Goal: Task Accomplishment & Management: Use online tool/utility

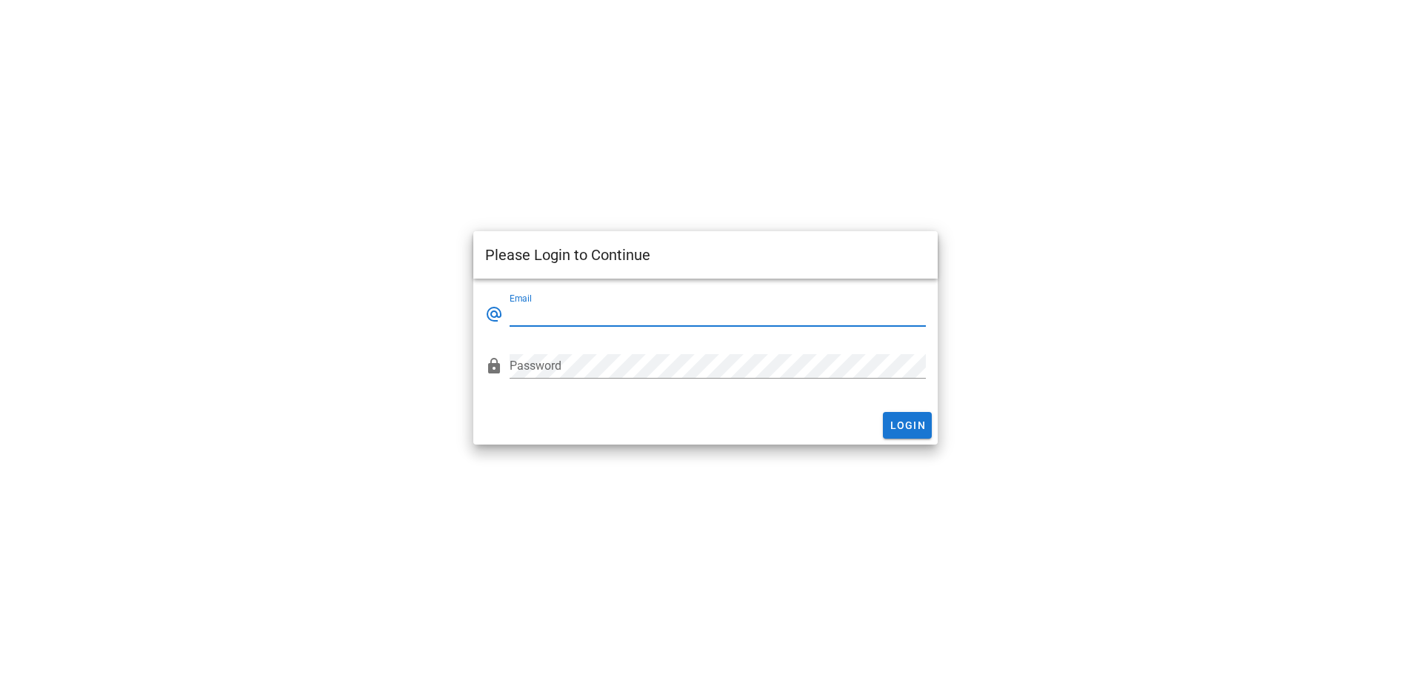
click at [574, 308] on input "Email" at bounding box center [718, 314] width 416 height 24
type input "dochoa@storespace.com"
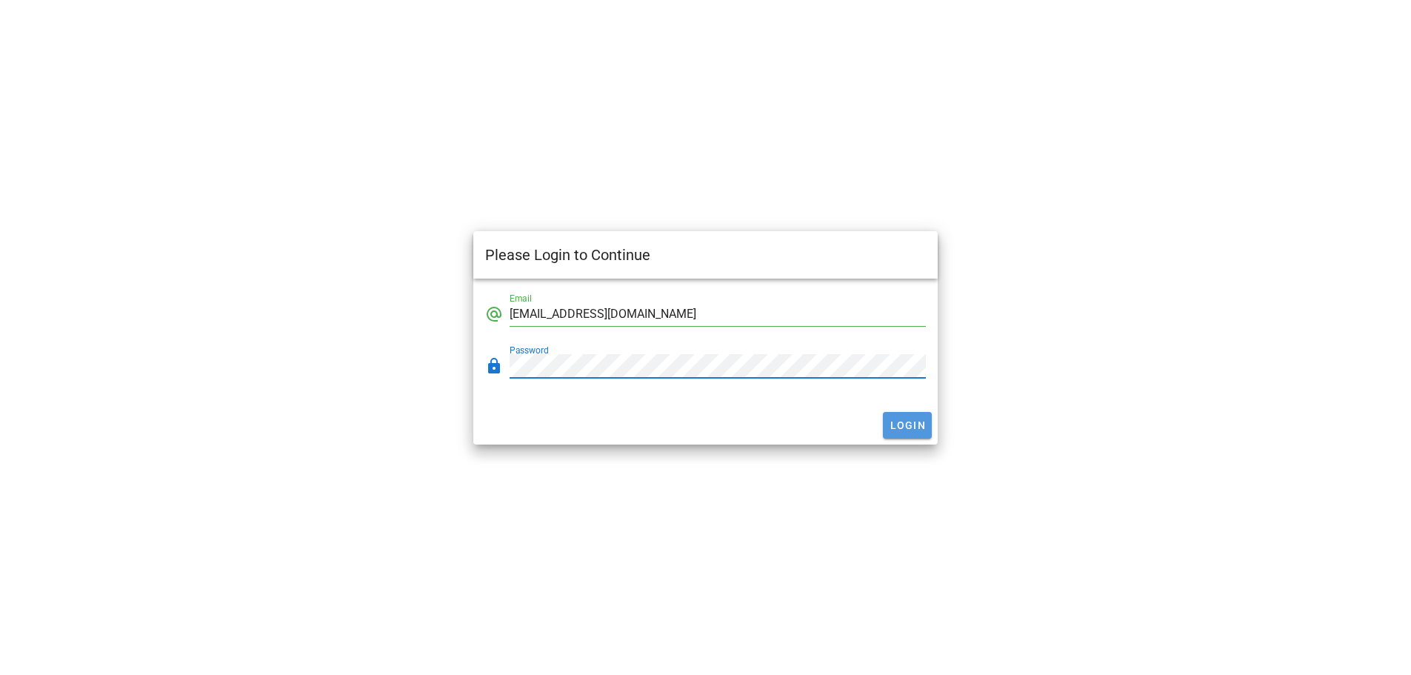
click at [887, 420] on button "Login" at bounding box center [907, 425] width 49 height 27
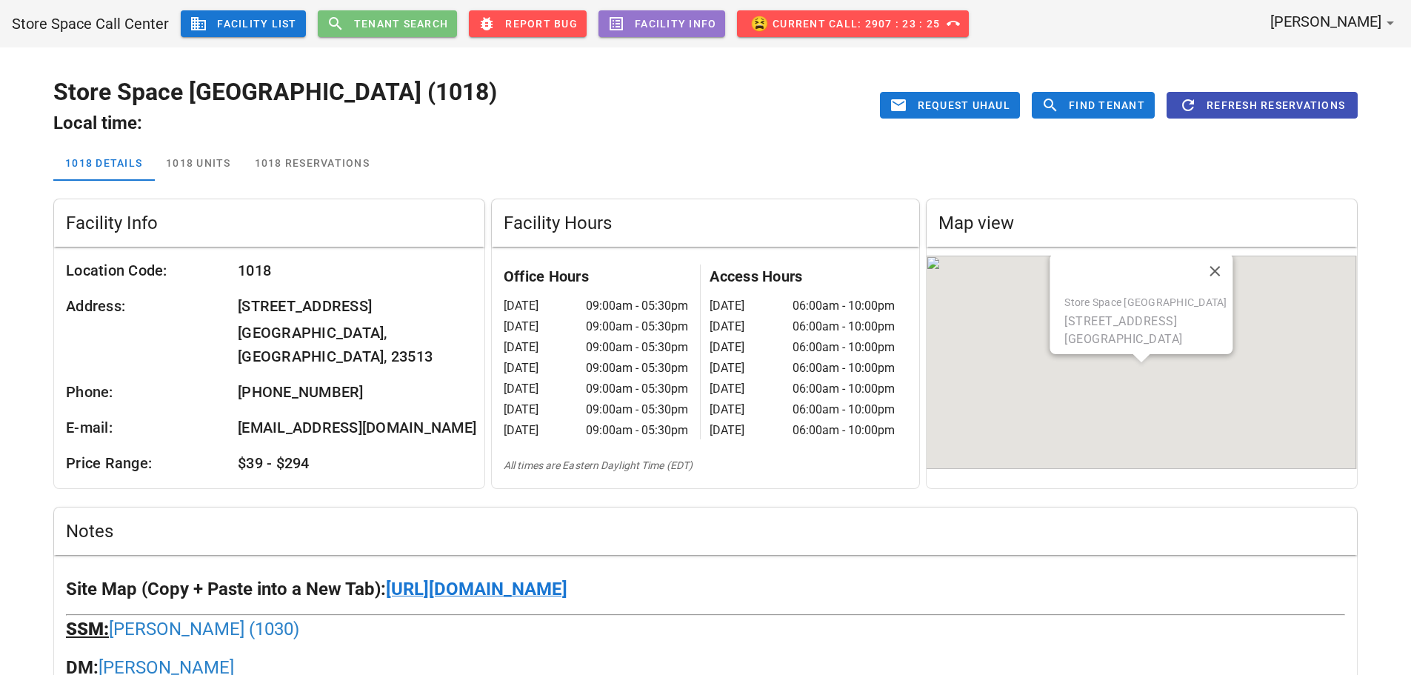
click at [426, 26] on span "Tenant Search" at bounding box center [401, 24] width 96 height 12
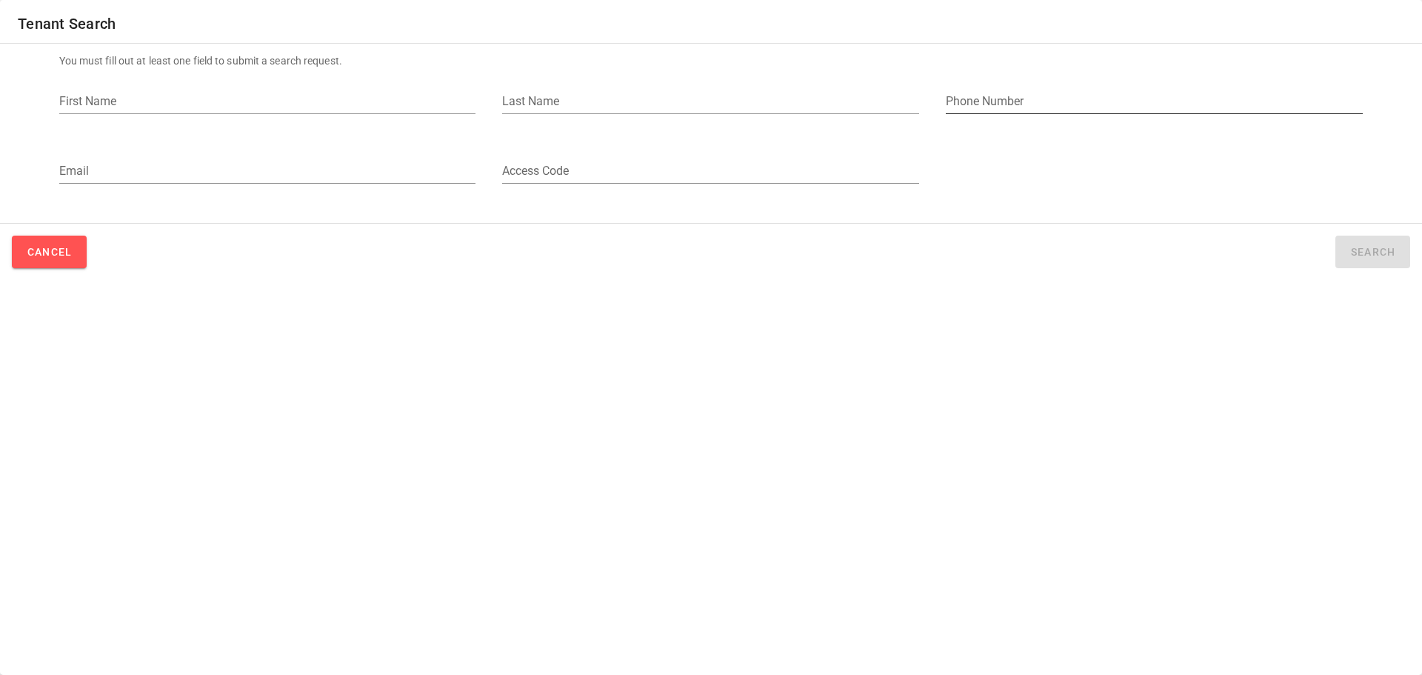
click at [1018, 93] on input "Phone Number" at bounding box center [1154, 102] width 417 height 24
paste input "[PHONE_NUMBER]"
type input "[PHONE_NUMBER]"
click at [1338, 242] on button "Search" at bounding box center [1372, 252] width 75 height 33
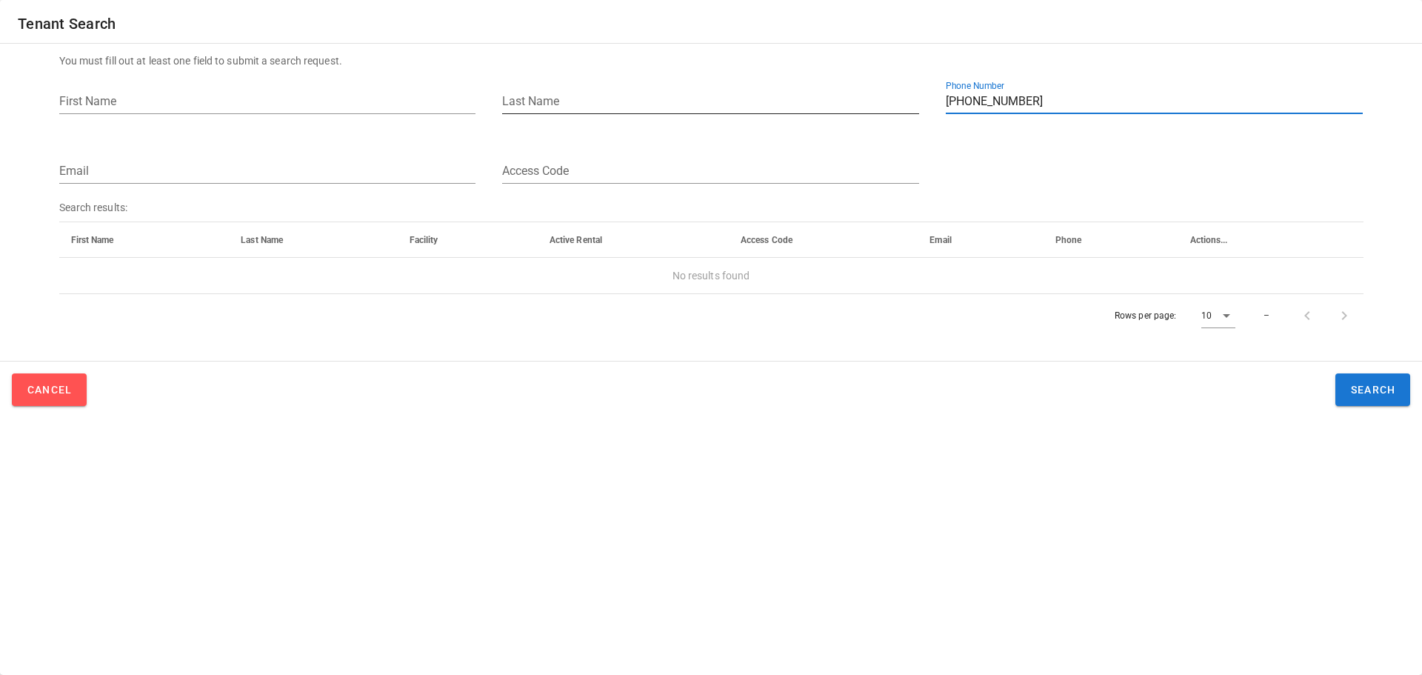
drag, startPoint x: 917, startPoint y: 97, endPoint x: 885, endPoint y: 101, distance: 32.2
click at [885, 101] on div "First Name Last Name Phone Number" at bounding box center [711, 104] width 1322 height 70
click at [1055, 104] on input "Phone Number" at bounding box center [1154, 102] width 417 height 24
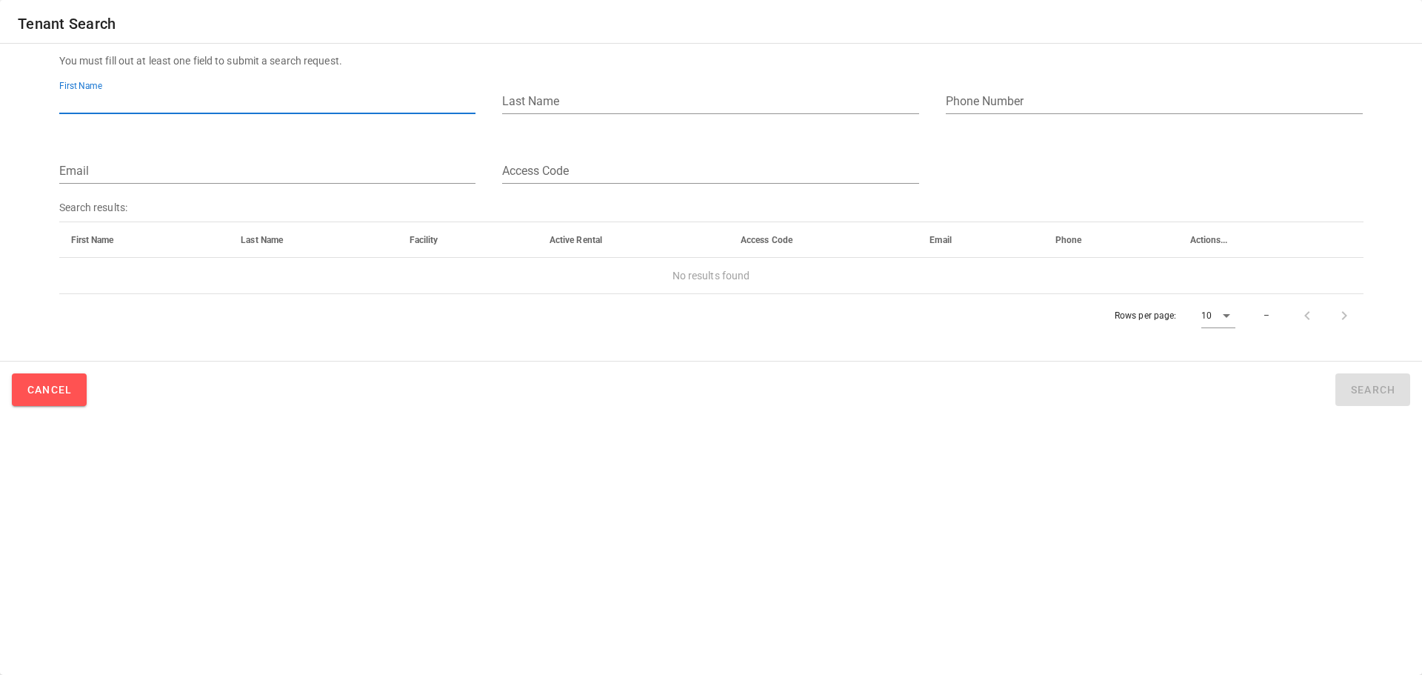
click at [203, 99] on input "First Name" at bounding box center [267, 102] width 417 height 24
type input "[PERSON_NAME]"
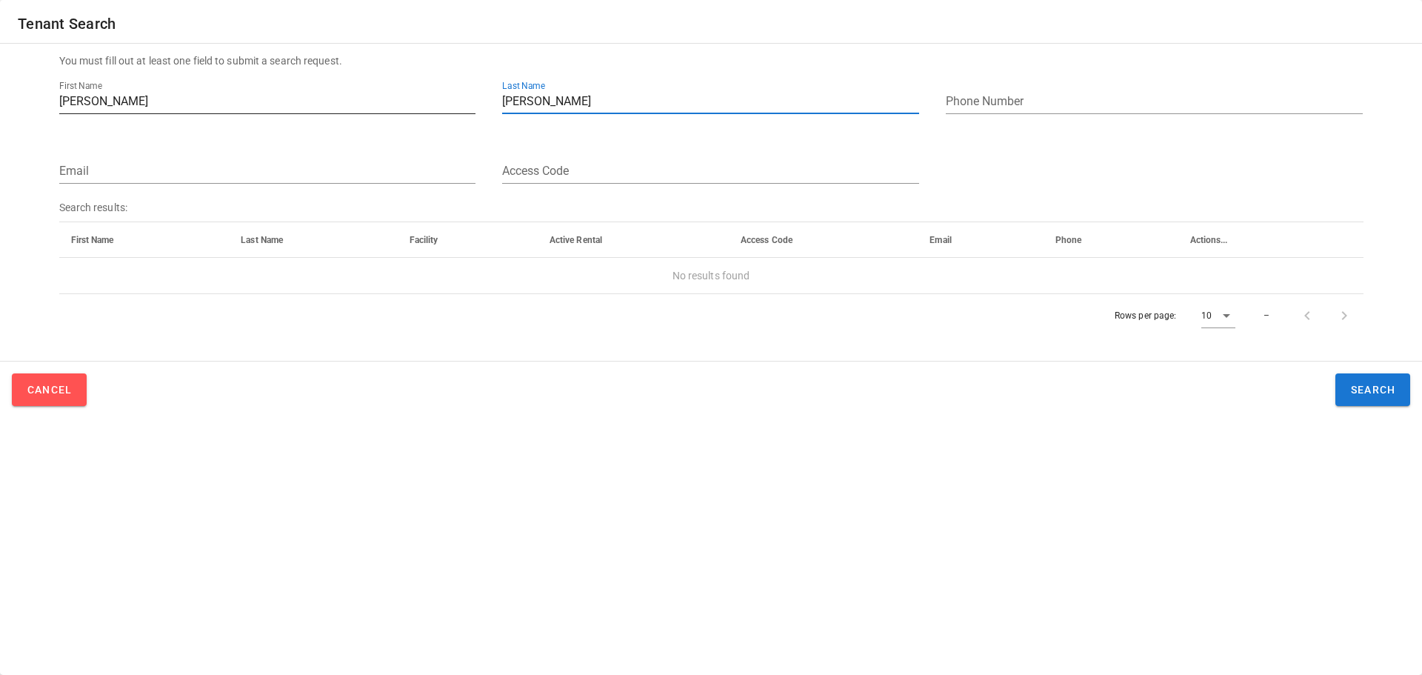
drag, startPoint x: 516, startPoint y: 99, endPoint x: 441, endPoint y: 112, distance: 76.6
click at [448, 110] on div "First Name [PERSON_NAME] Last Name [PERSON_NAME] Phone Number" at bounding box center [711, 104] width 1322 height 70
type input "\"
drag, startPoint x: 145, startPoint y: 101, endPoint x: 47, endPoint y: 96, distance: 98.6
click at [47, 98] on form "You must fill out at least one field to submit a search request. First Name [PE…" at bounding box center [711, 195] width 1387 height 302
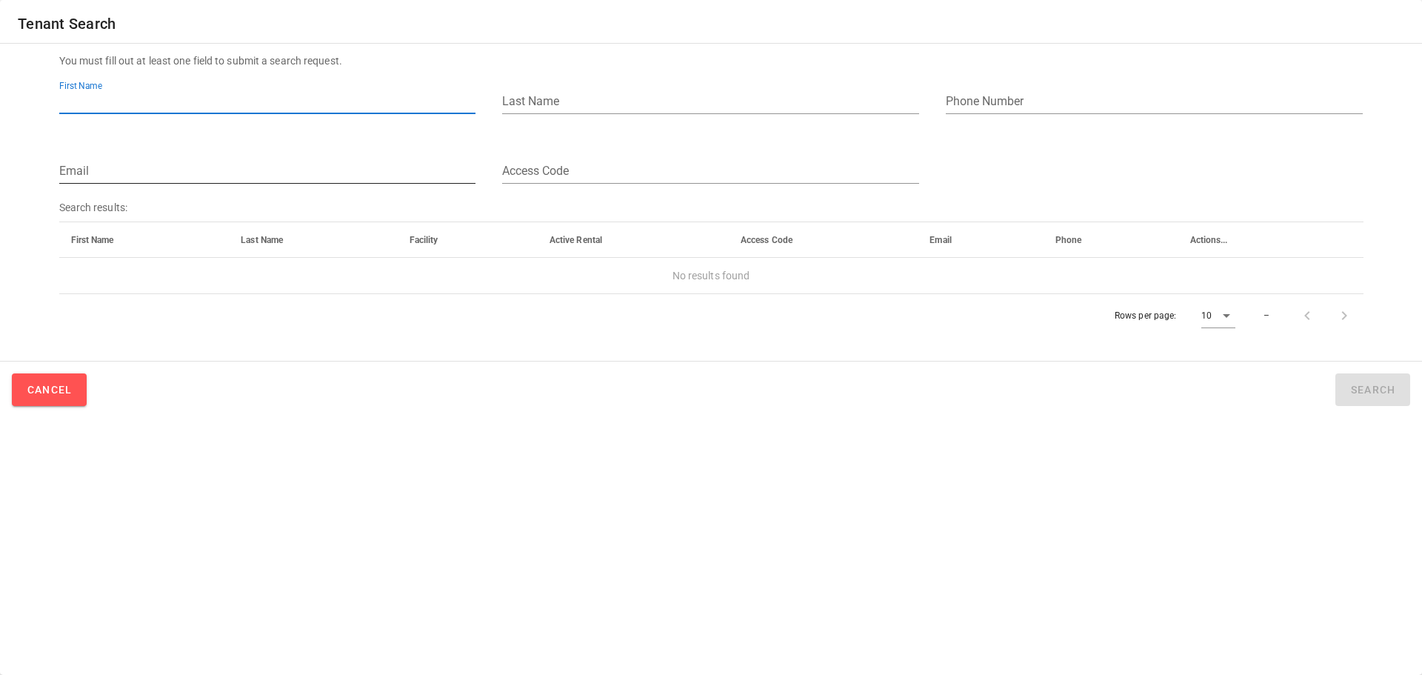
click at [116, 154] on div "Email" at bounding box center [267, 174] width 417 height 49
drag, startPoint x: 121, startPoint y: 161, endPoint x: 121, endPoint y: 170, distance: 9.6
click at [121, 170] on div "Email" at bounding box center [267, 174] width 417 height 49
click at [121, 170] on input "Email" at bounding box center [267, 171] width 417 height 24
paste input "[EMAIL_ADDRESS][DOMAIN_NAME]"
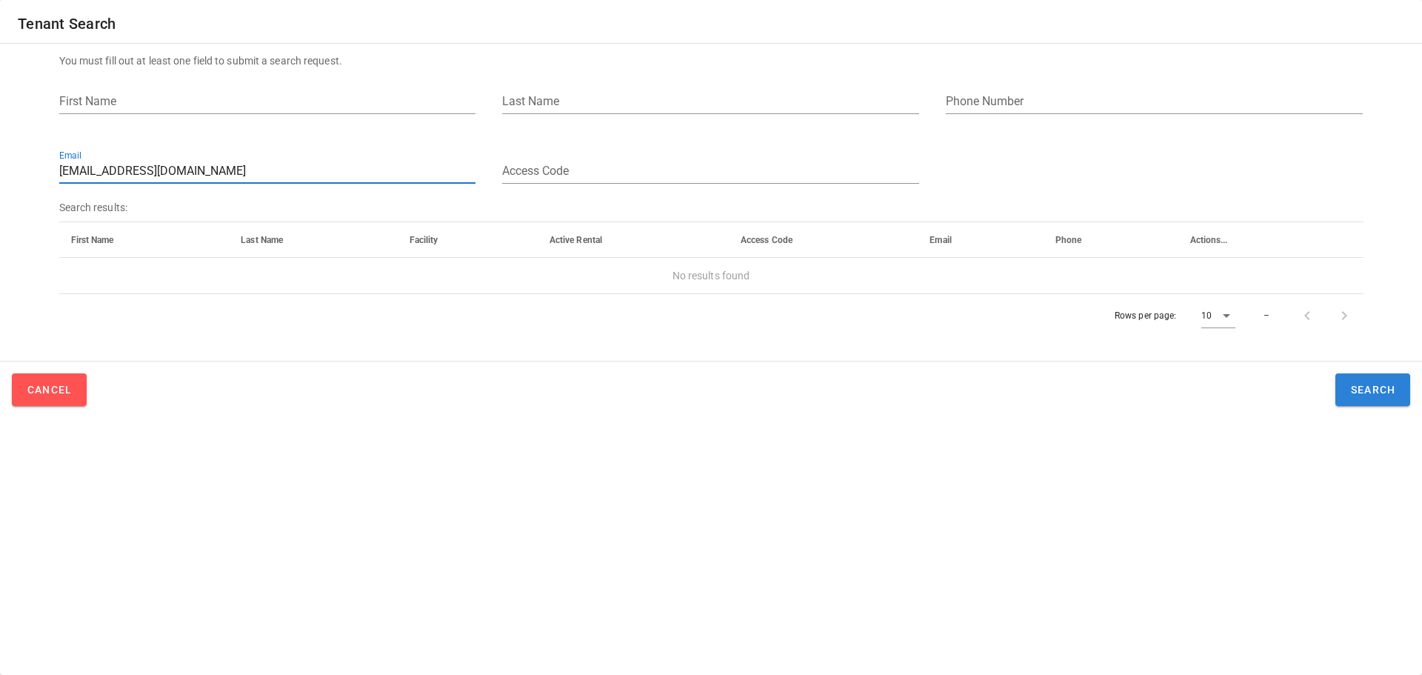
type input "[EMAIL_ADDRESS][DOMAIN_NAME]"
drag, startPoint x: 1363, startPoint y: 379, endPoint x: 1354, endPoint y: 375, distance: 9.9
click at [1361, 379] on button "Search" at bounding box center [1372, 389] width 75 height 33
